Goal: Navigation & Orientation: Find specific page/section

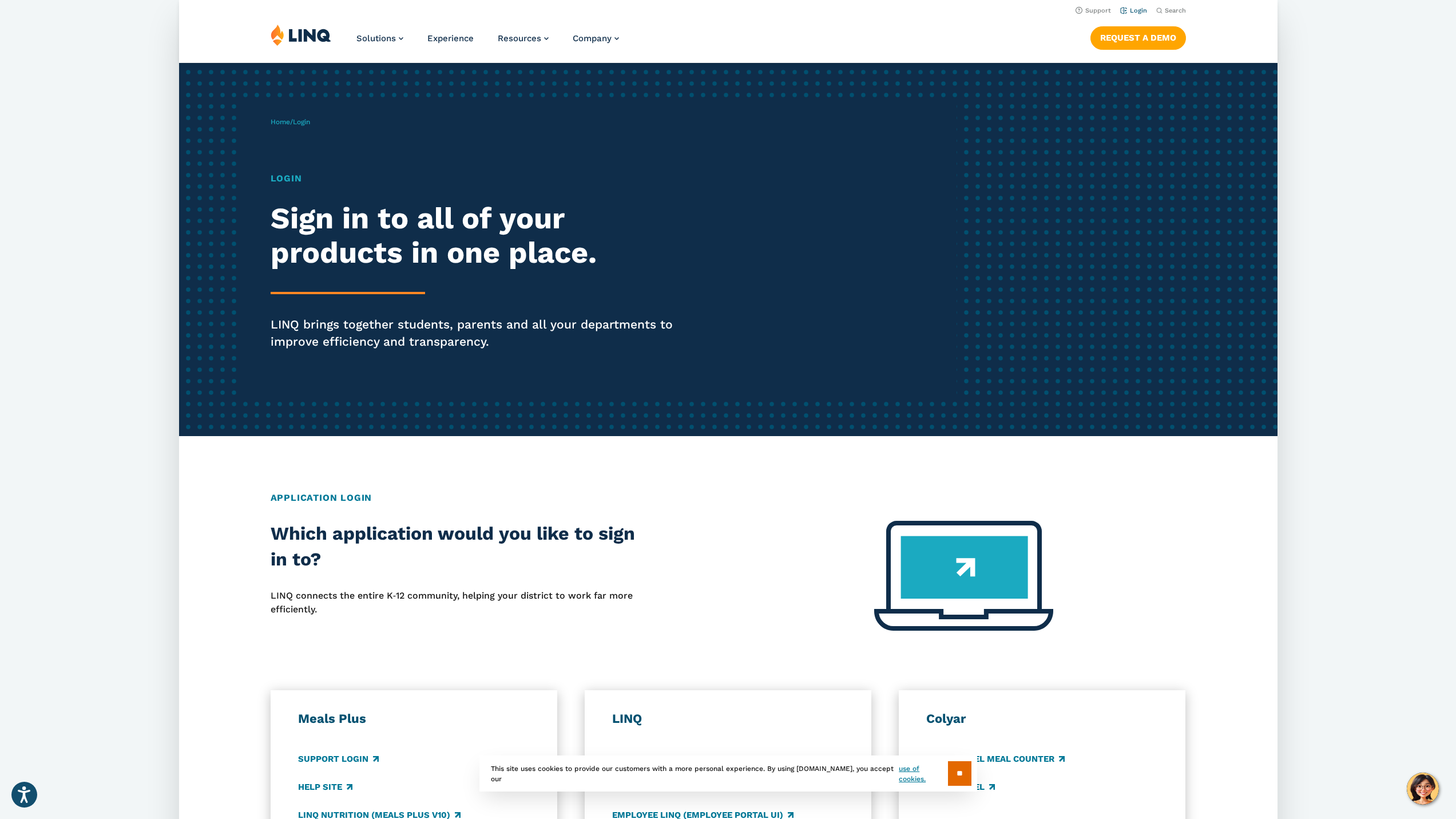
click at [1136, 12] on link "Login" at bounding box center [1134, 11] width 27 height 8
click at [1126, 13] on link "Login" at bounding box center [1134, 11] width 27 height 8
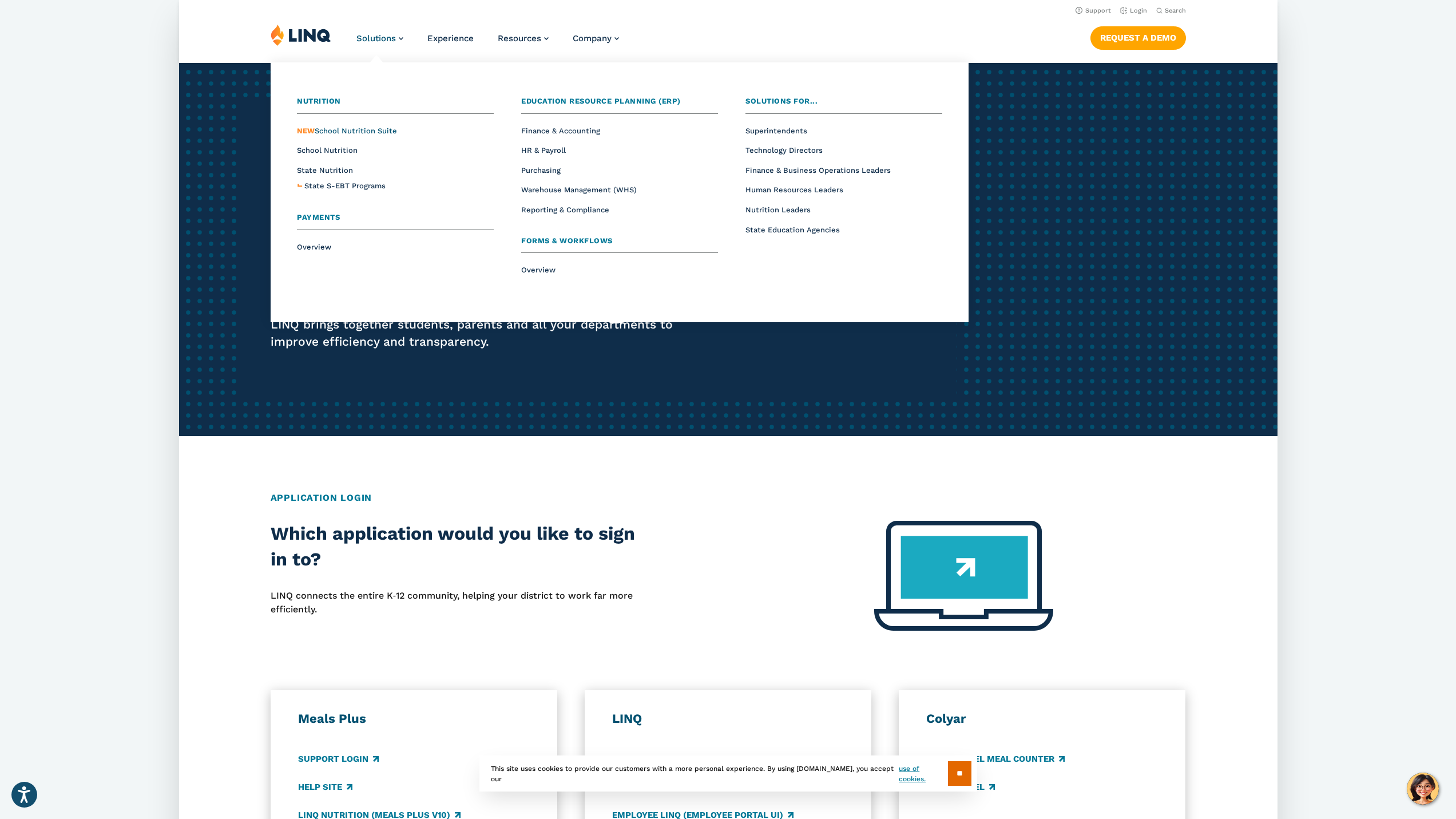
click at [362, 128] on span "NEW School Nutrition Suite" at bounding box center [347, 130] width 100 height 8
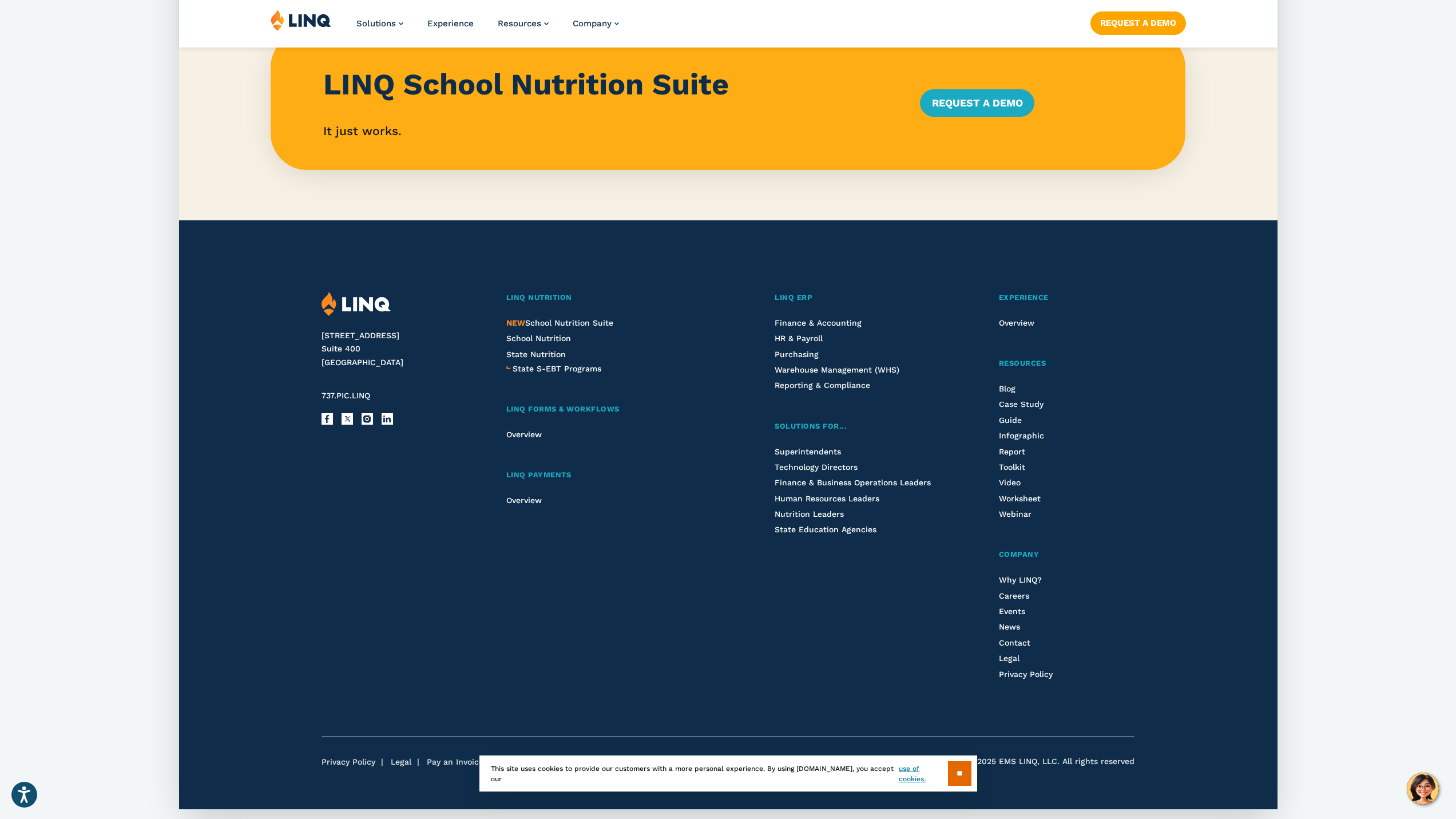
scroll to position [1147, 0]
